Goal: Task Accomplishment & Management: Manage account settings

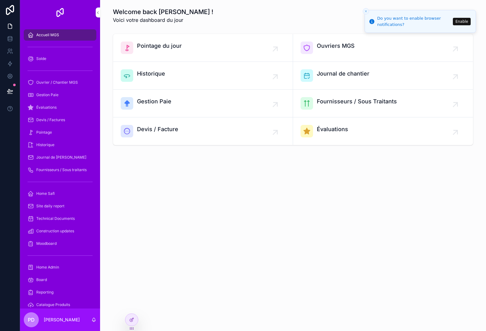
click at [326, 49] on span "Ouvriers MGS" at bounding box center [336, 46] width 38 height 9
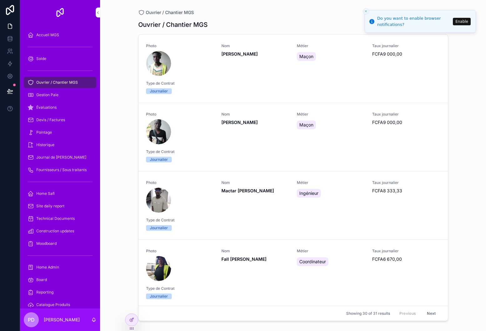
click at [207, 79] on div "Photo Nom [PERSON_NAME] Taux journalier FCFA9 000,00 Type de Contrat Journalier" at bounding box center [293, 68] width 294 height 51
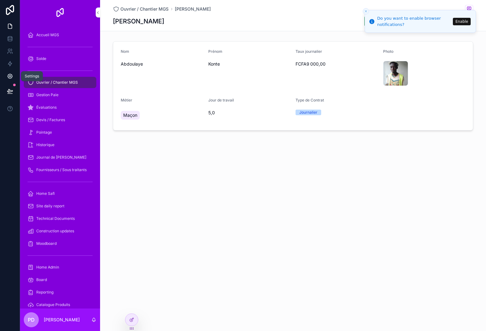
click at [11, 80] on link at bounding box center [10, 76] width 20 height 13
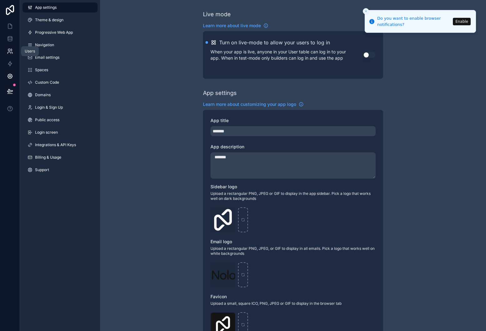
click at [12, 51] on icon at bounding box center [10, 51] width 6 height 6
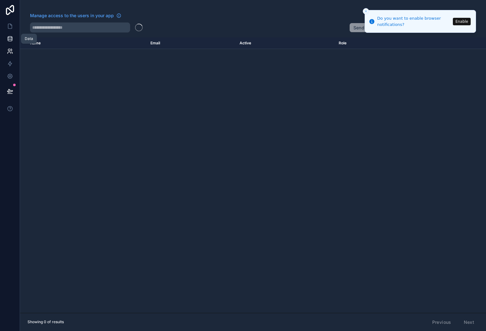
click at [11, 38] on icon at bounding box center [10, 38] width 4 height 2
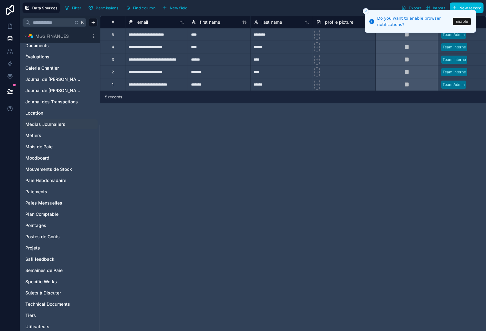
scroll to position [139, 0]
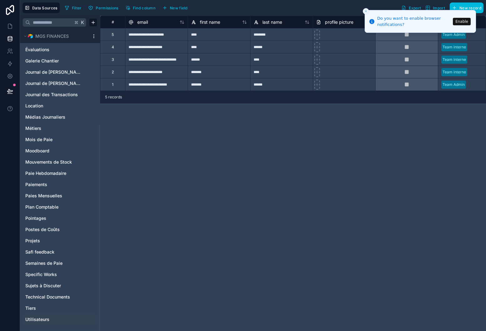
click at [41, 318] on span "Utilisateurs" at bounding box center [37, 320] width 24 height 6
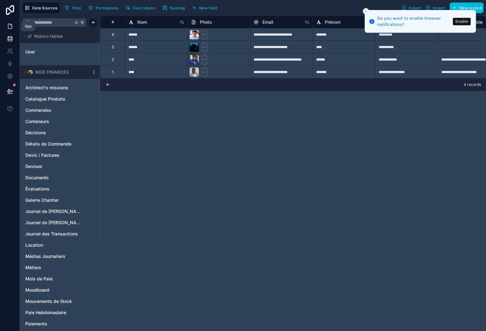
click at [9, 27] on icon at bounding box center [10, 26] width 6 height 6
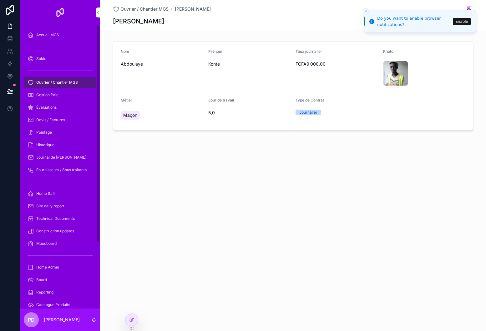
click at [143, 73] on div "[PERSON_NAME]" at bounding box center [162, 68] width 83 height 39
click at [366, 11] on line "Close toast" at bounding box center [366, 11] width 2 height 2
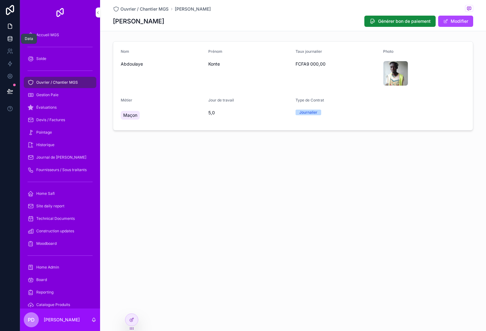
click at [9, 37] on icon at bounding box center [10, 38] width 4 height 2
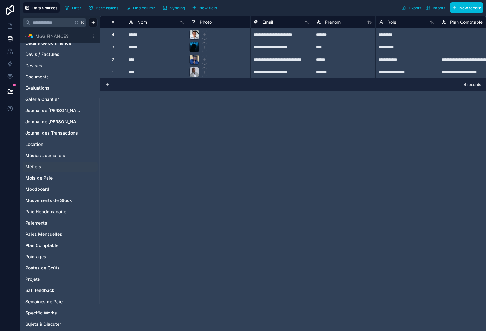
scroll to position [98, 0]
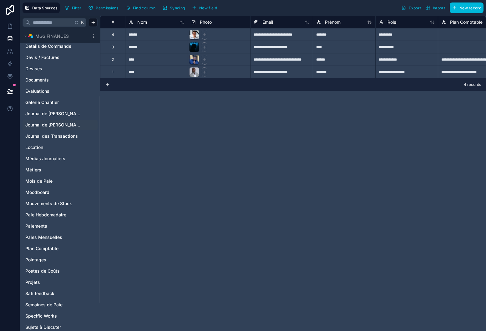
click at [46, 126] on span "Journal de [PERSON_NAME]" at bounding box center [53, 125] width 57 height 6
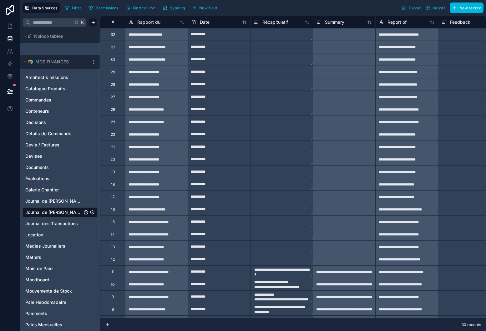
scroll to position [3, 0]
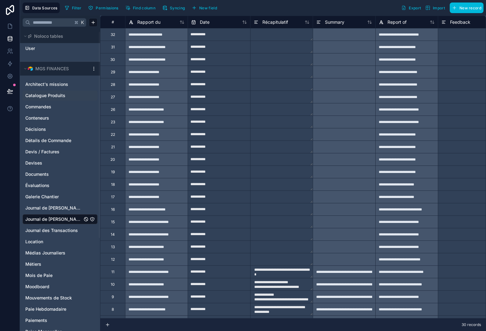
click at [44, 96] on span "Catalogue Produits" at bounding box center [45, 96] width 40 height 6
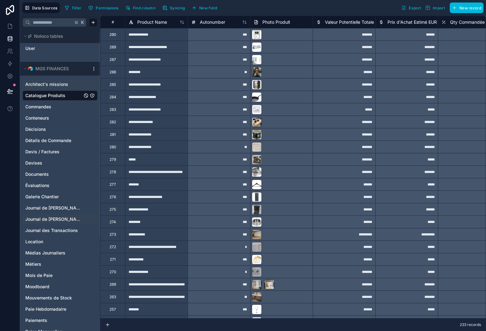
click at [42, 87] on span "Architect's missions" at bounding box center [46, 84] width 43 height 6
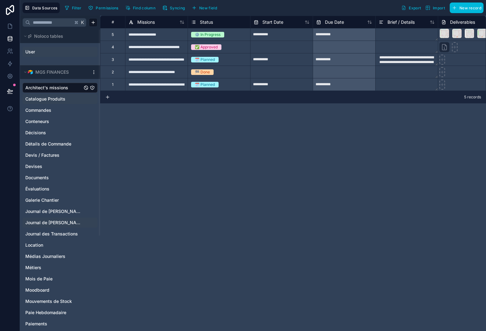
click at [41, 54] on link "User" at bounding box center [50, 52] width 51 height 6
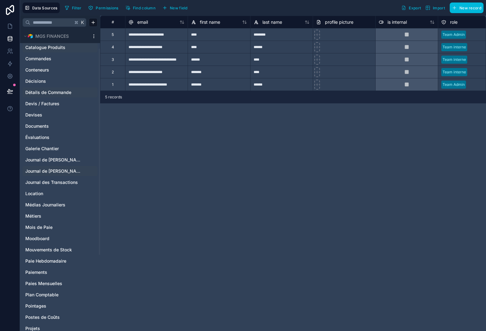
scroll to position [62, 0]
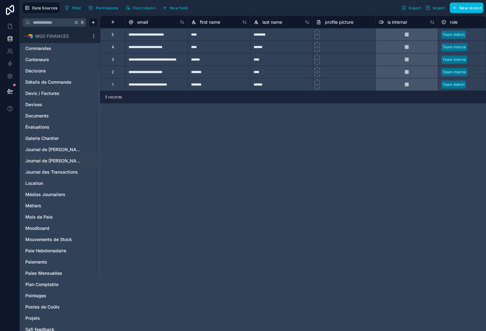
click at [45, 160] on span "Journal de [PERSON_NAME]" at bounding box center [53, 161] width 57 height 6
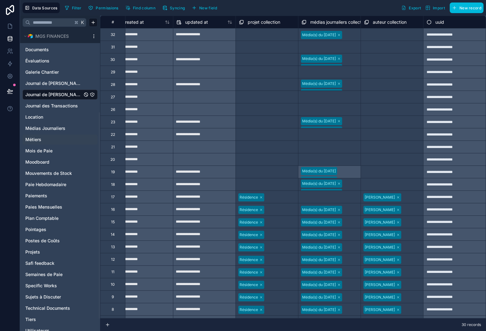
scroll to position [139, 0]
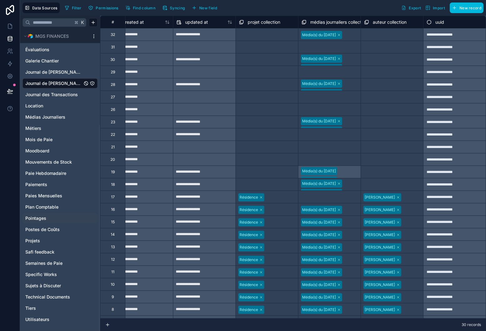
click at [43, 222] on div "Pointages" at bounding box center [60, 218] width 75 height 10
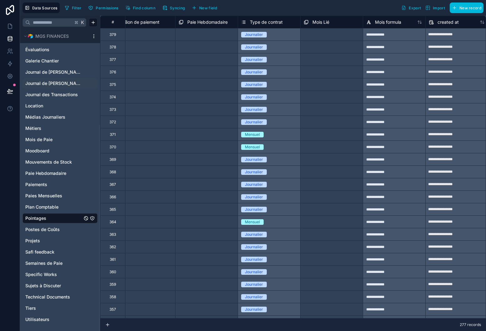
scroll to position [0, 1503]
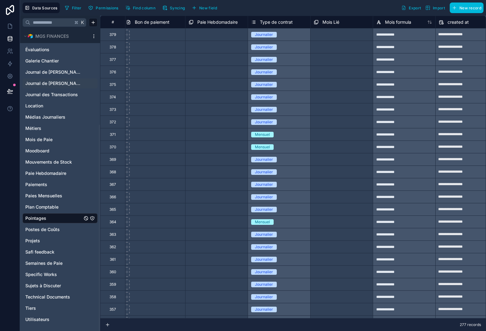
click at [269, 18] on div "Type de contrat" at bounding box center [272, 22] width 42 height 8
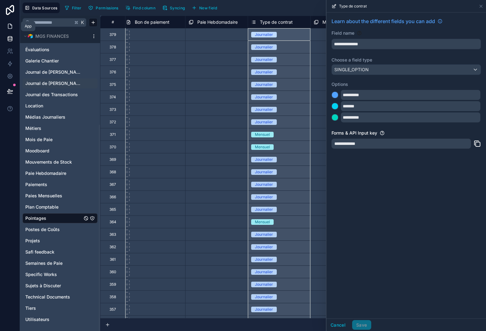
click at [10, 28] on icon at bounding box center [10, 26] width 6 height 6
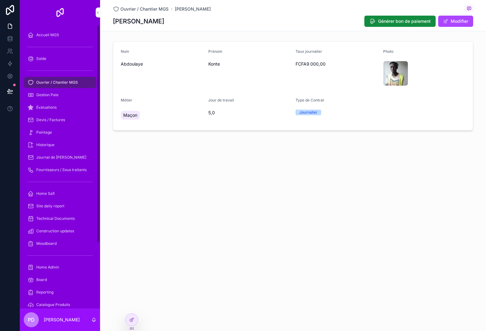
click at [132, 117] on span "Maçon" at bounding box center [130, 115] width 14 height 6
click at [449, 19] on button "Modifier" at bounding box center [455, 21] width 35 height 11
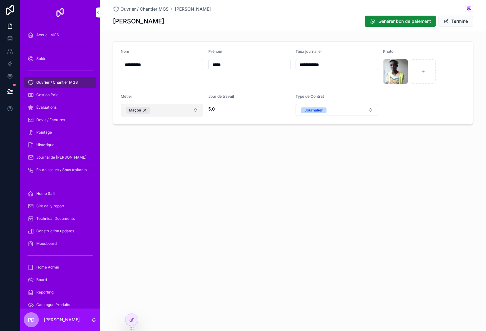
click at [171, 109] on button "Maçon" at bounding box center [162, 110] width 83 height 13
click at [143, 148] on span "Fournisseur CN" at bounding box center [136, 146] width 31 height 6
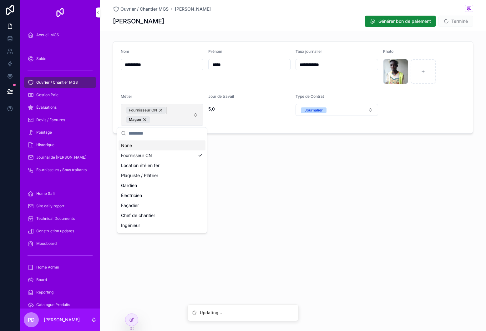
click at [161, 110] on div "Fournisseur CN" at bounding box center [146, 110] width 40 height 7
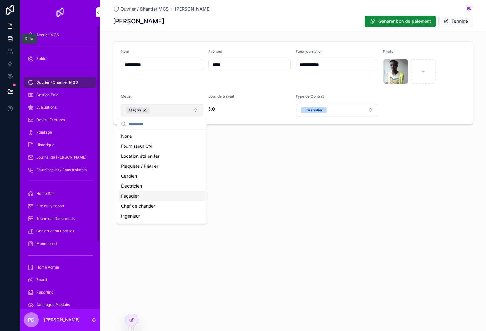
click at [12, 40] on icon at bounding box center [10, 40] width 4 height 3
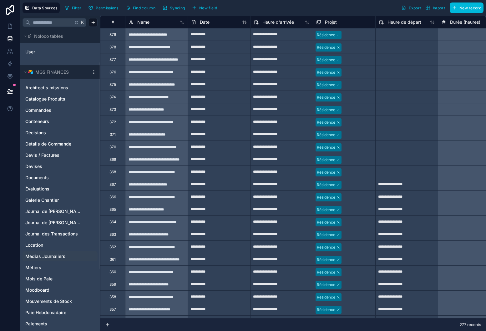
scroll to position [139, 0]
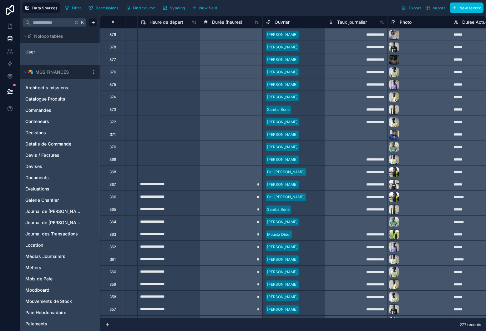
scroll to position [0, 237]
click at [279, 24] on span "Ouvrier" at bounding box center [282, 22] width 15 height 6
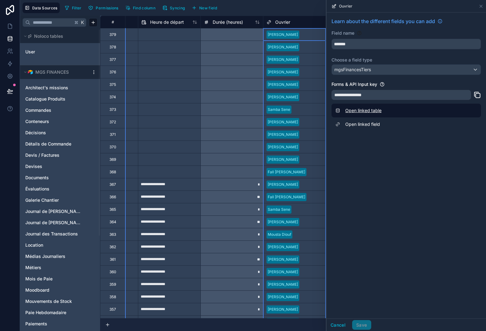
click at [360, 113] on link "Open linked table" at bounding box center [405, 111] width 149 height 14
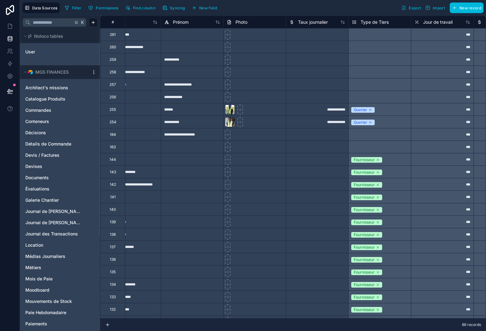
scroll to position [0, 100]
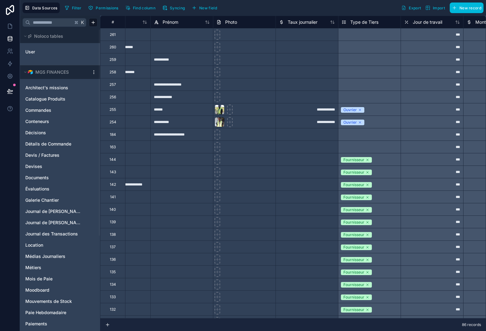
click at [359, 22] on span "Type de Tiers" at bounding box center [364, 22] width 28 height 6
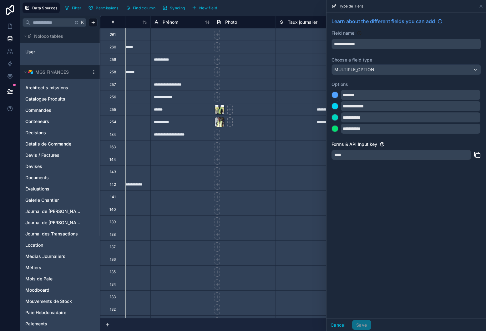
click at [291, 4] on div "Filter Permissions Find column Syncing New field Export Import New record" at bounding box center [272, 8] width 421 height 11
click at [479, 4] on icon at bounding box center [480, 6] width 5 height 5
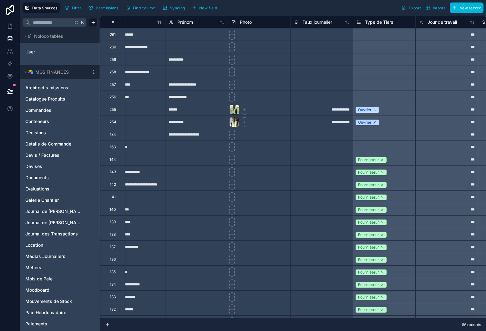
scroll to position [0, 97]
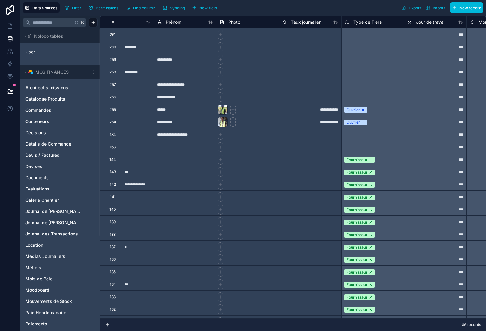
click at [375, 27] on div "Type de Tiers" at bounding box center [372, 22] width 63 height 13
click at [371, 21] on span "Type de Tiers" at bounding box center [367, 22] width 28 height 6
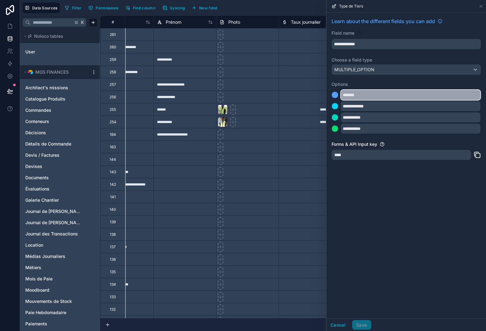
click at [349, 98] on input "*******" at bounding box center [410, 95] width 139 height 10
click at [350, 95] on input "*******" at bounding box center [410, 95] width 139 height 10
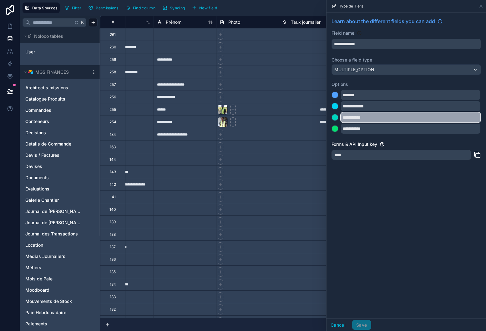
click at [357, 117] on input "**********" at bounding box center [410, 118] width 139 height 10
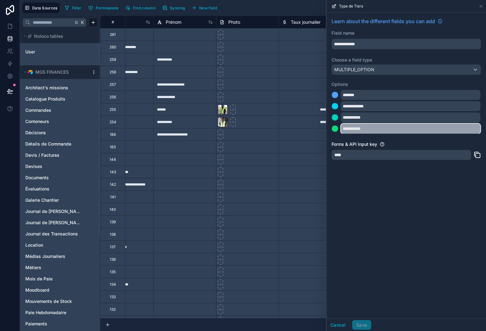
click at [361, 129] on input "**********" at bounding box center [410, 129] width 139 height 10
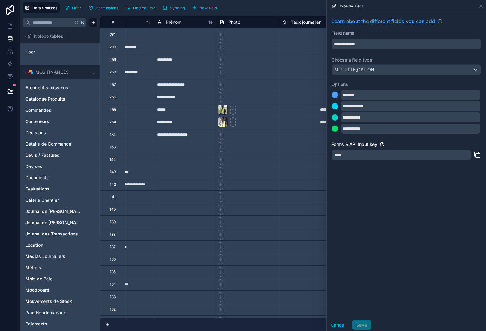
click at [481, 8] on icon at bounding box center [480, 6] width 5 height 5
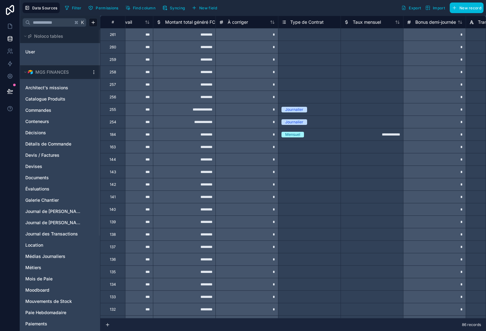
scroll to position [0, 427]
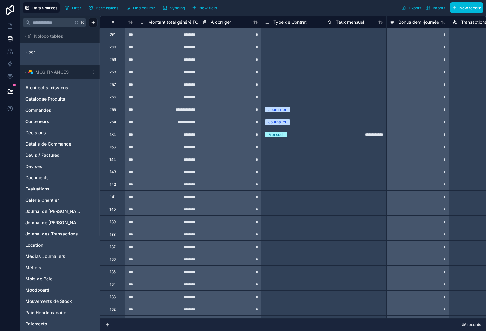
click at [285, 22] on span "Type de Contrat" at bounding box center [289, 22] width 33 height 6
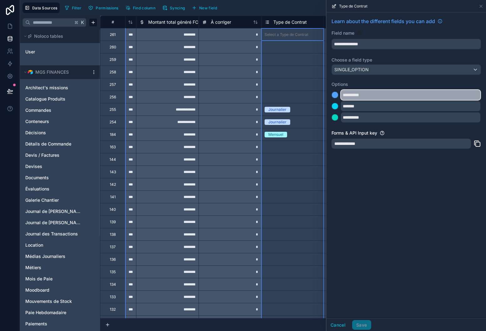
click at [349, 93] on input "**********" at bounding box center [410, 95] width 139 height 10
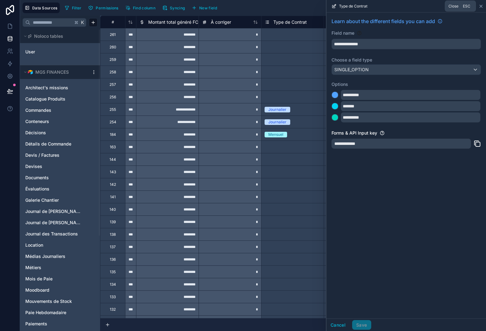
click at [480, 5] on icon at bounding box center [480, 6] width 5 height 5
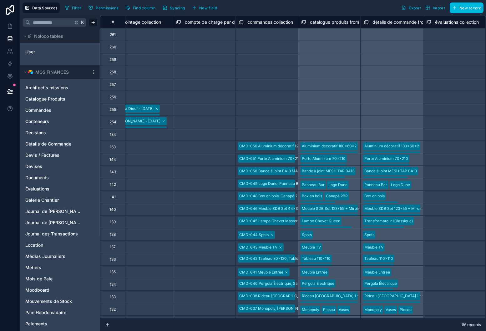
scroll to position [0, 2140]
